Goal: Task Accomplishment & Management: Manage account settings

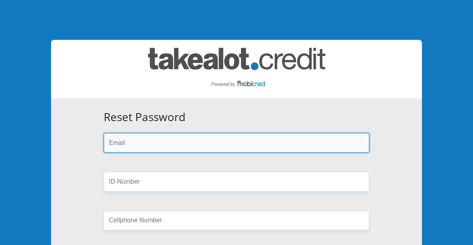
click at [204, 146] on input "email" at bounding box center [236, 143] width 265 height 20
type input "[EMAIL_ADDRESS][DOMAIN_NAME]"
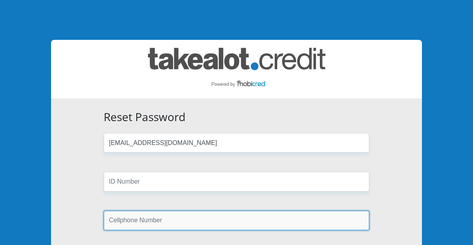
type input "0837278751"
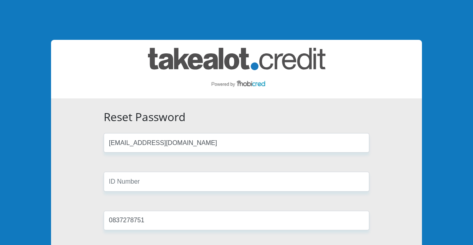
type input "MABINA"
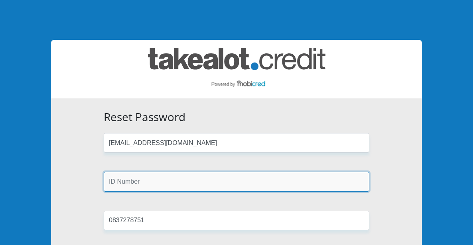
click at [160, 184] on input "text" at bounding box center [236, 182] width 265 height 20
type input "8410125882087"
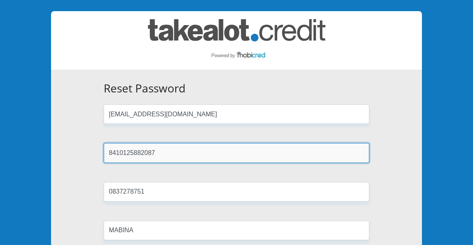
scroll to position [80, 0]
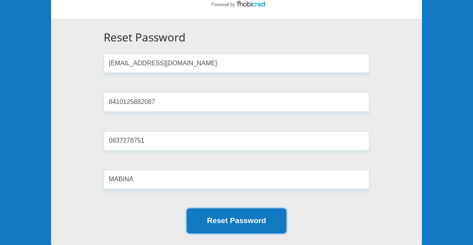
click at [260, 216] on button "Reset Password" at bounding box center [237, 220] width 100 height 25
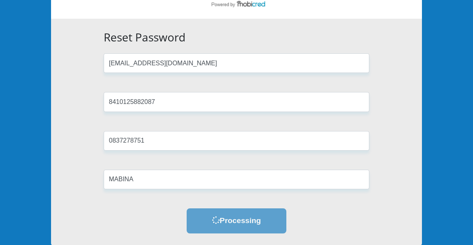
scroll to position [0, 0]
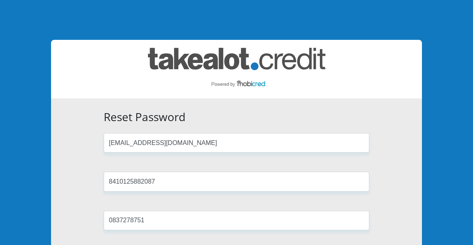
scroll to position [80, 0]
